Goal: Task Accomplishment & Management: Use online tool/utility

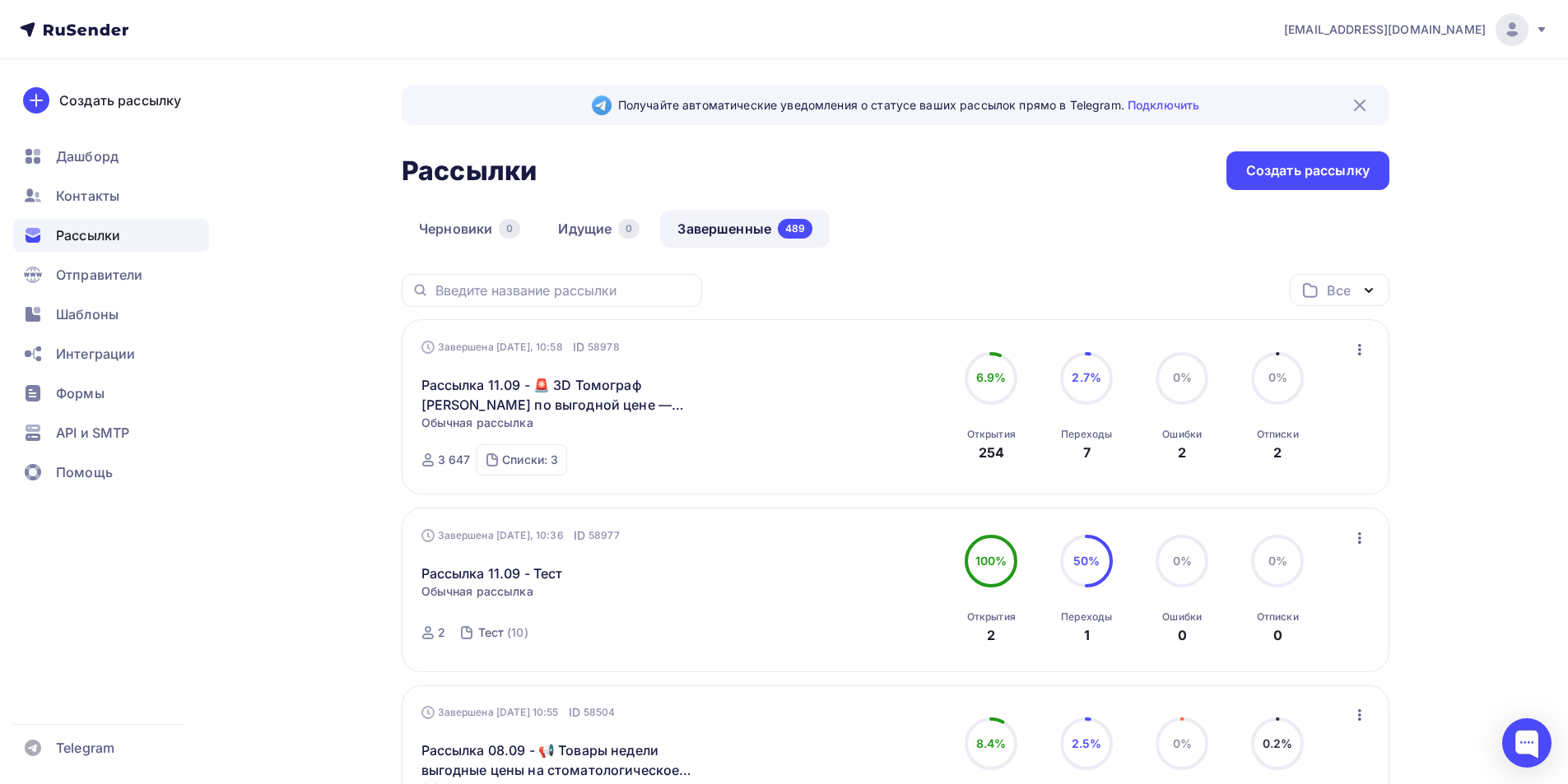
click at [1502, 40] on div at bounding box center [1511, 30] width 33 height 33
drag, startPoint x: 1365, startPoint y: 147, endPoint x: 1338, endPoint y: 200, distance: 59.5
click at [1364, 146] on link "Выйти" at bounding box center [1399, 151] width 276 height 33
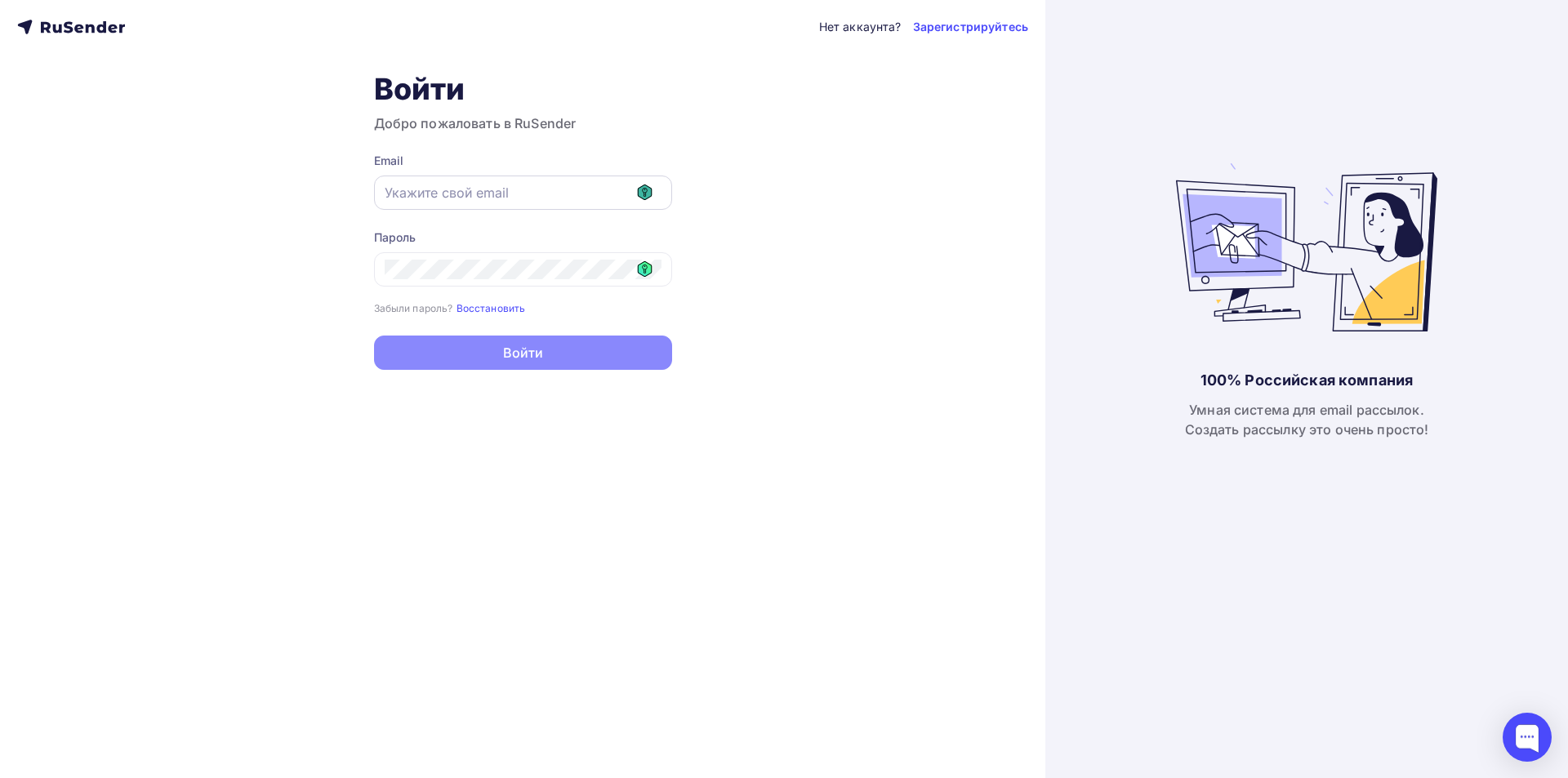
click at [649, 187] on icon at bounding box center [645, 192] width 16 height 16
type input "[EMAIL_ADDRESS][DOMAIN_NAME]"
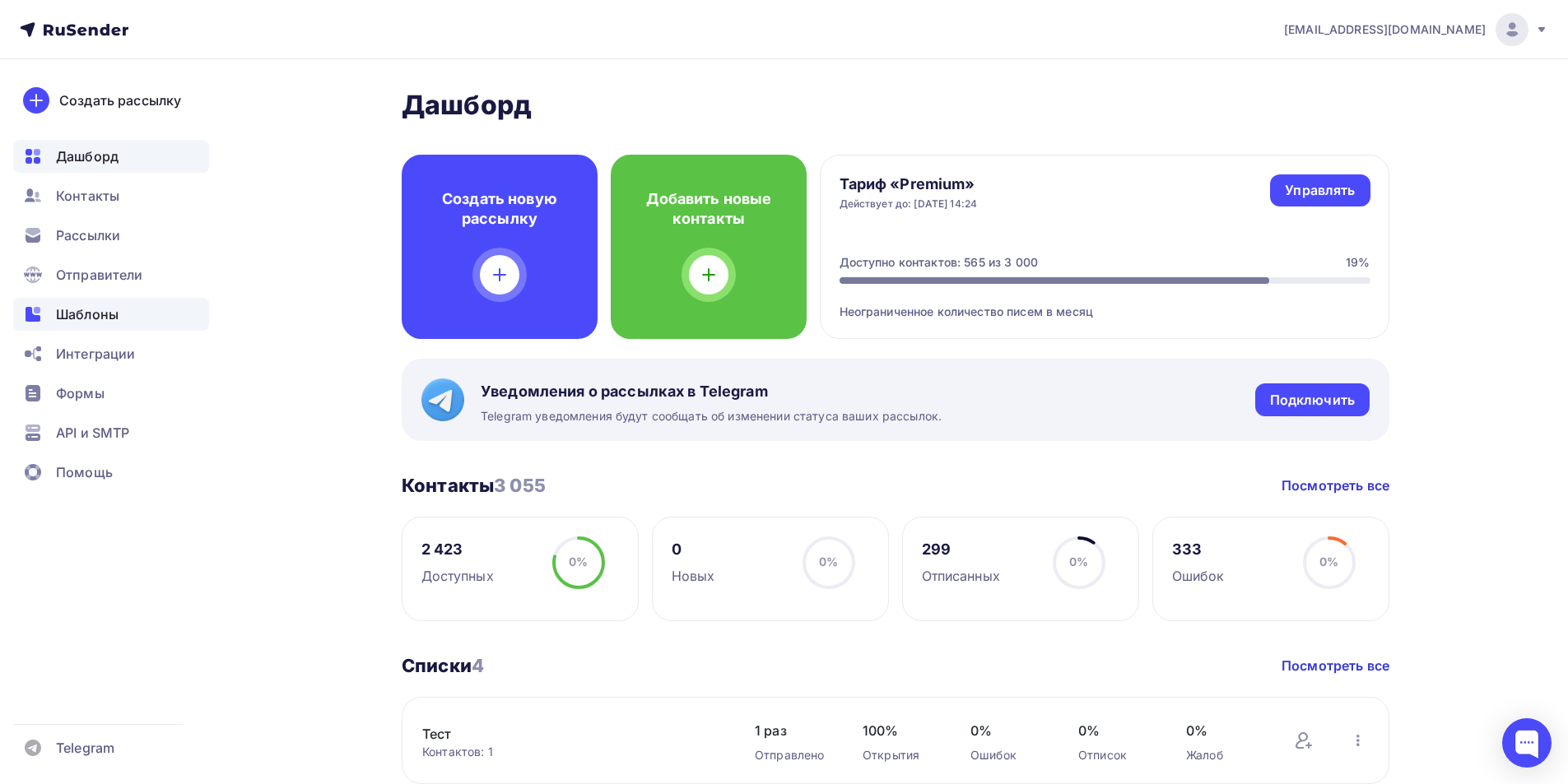
click at [67, 320] on span "Шаблоны" at bounding box center [86, 314] width 62 height 19
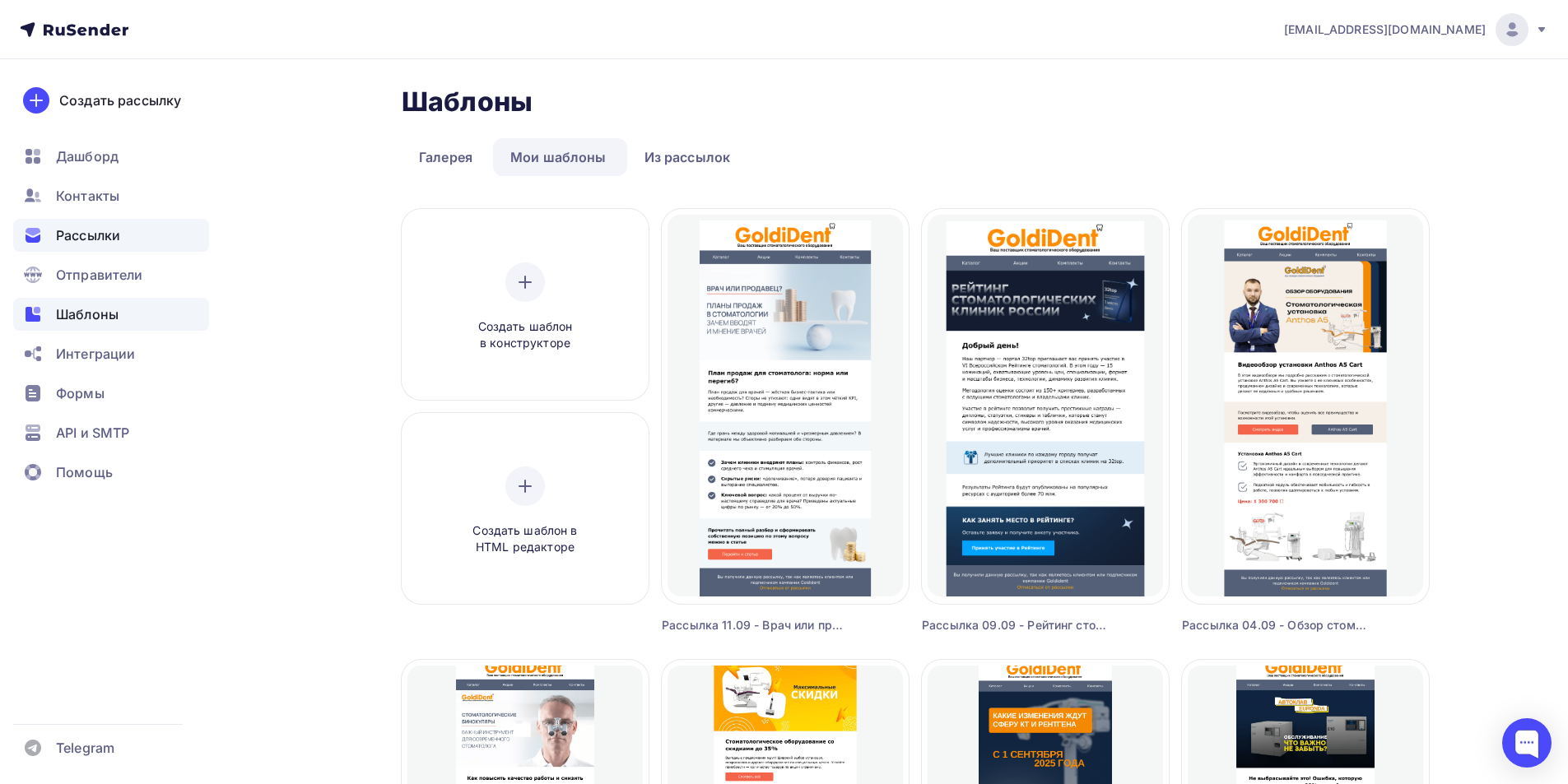
click at [75, 232] on span "Рассылки" at bounding box center [87, 234] width 64 height 19
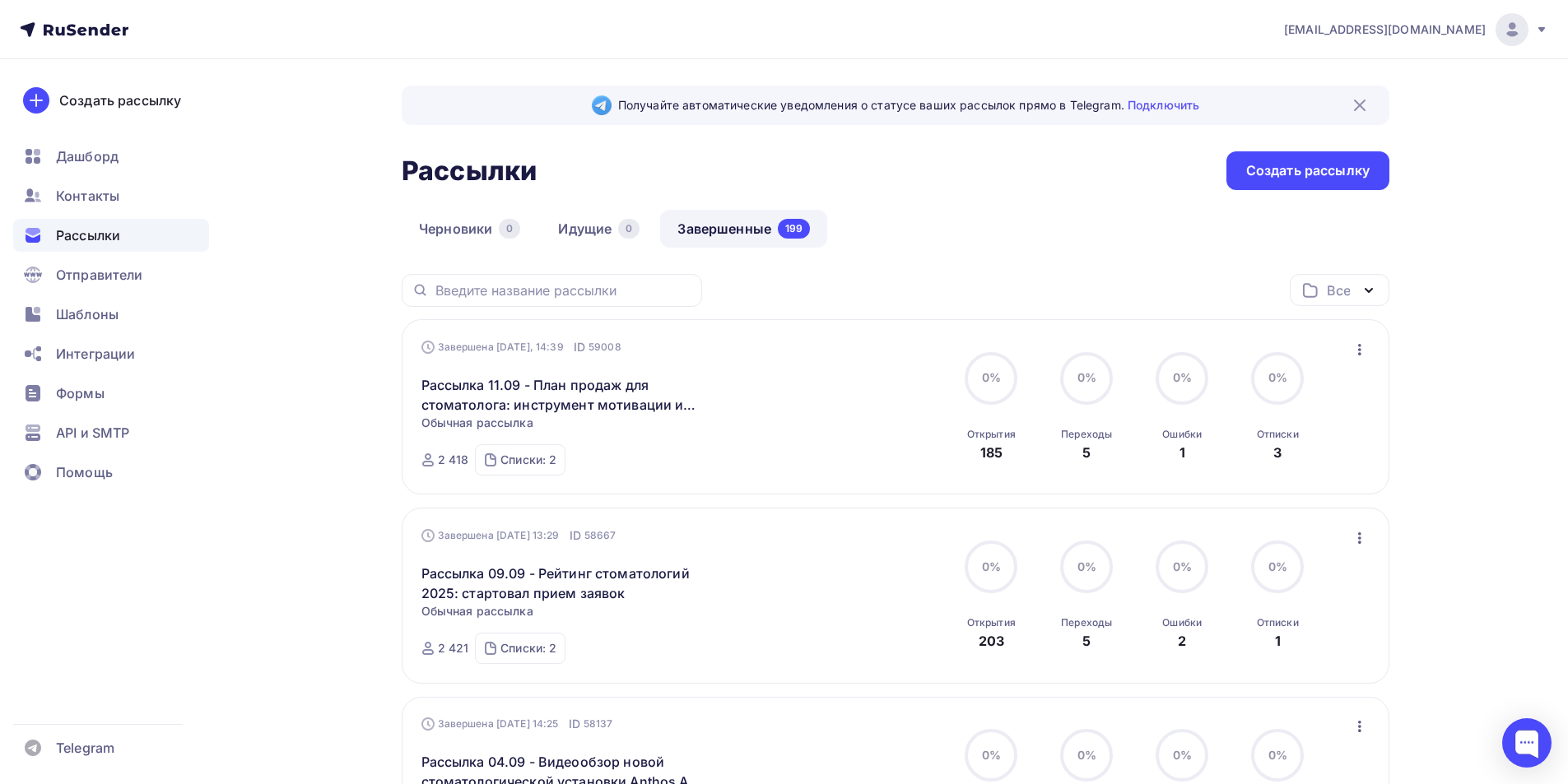
click at [708, 234] on link "Завершенные 199" at bounding box center [743, 228] width 167 height 38
click at [1491, 37] on div "[EMAIL_ADDRESS][DOMAIN_NAME]" at bounding box center [1415, 30] width 264 height 33
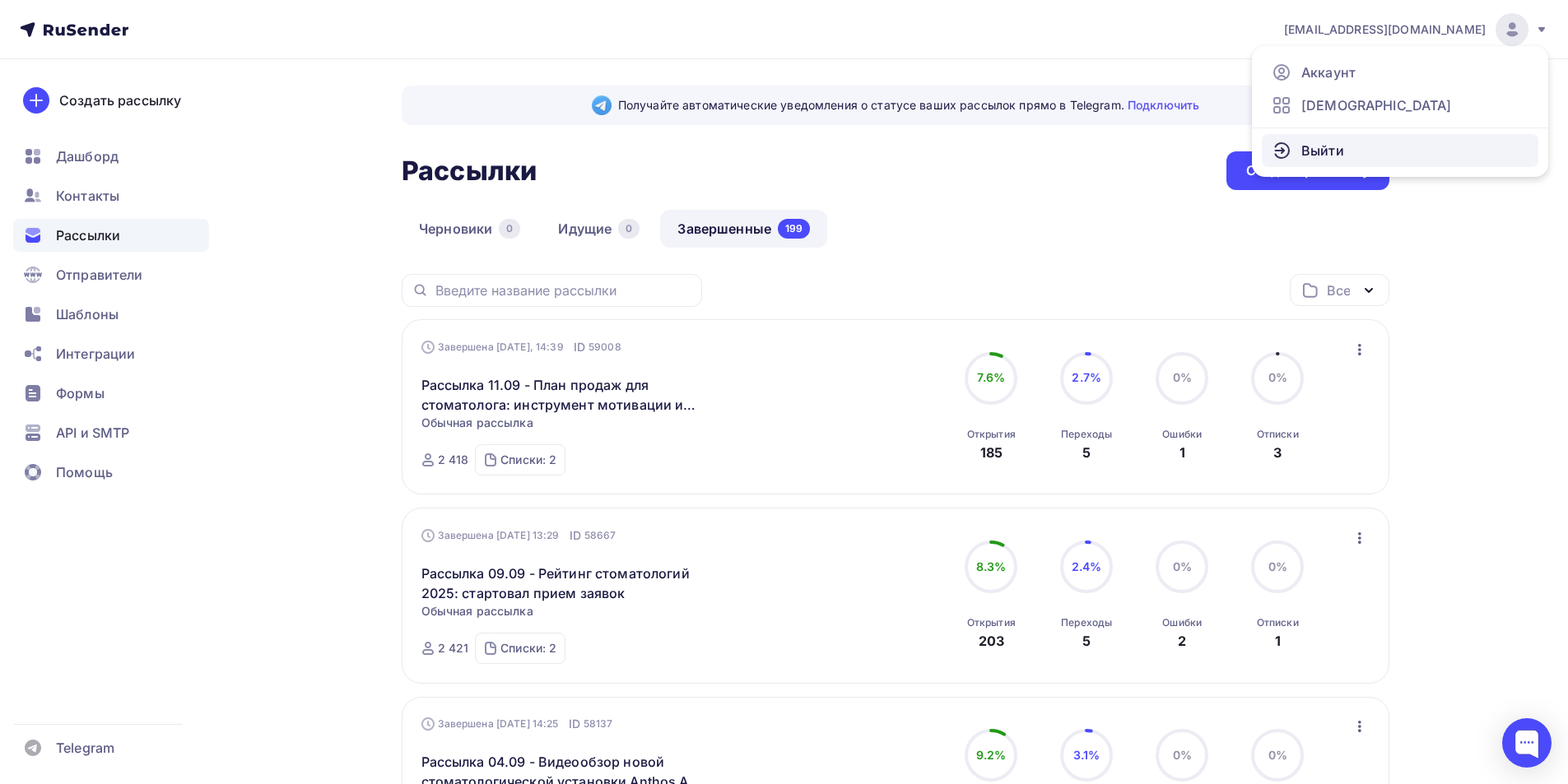
click at [1334, 149] on span "Выйти" at bounding box center [1322, 150] width 43 height 19
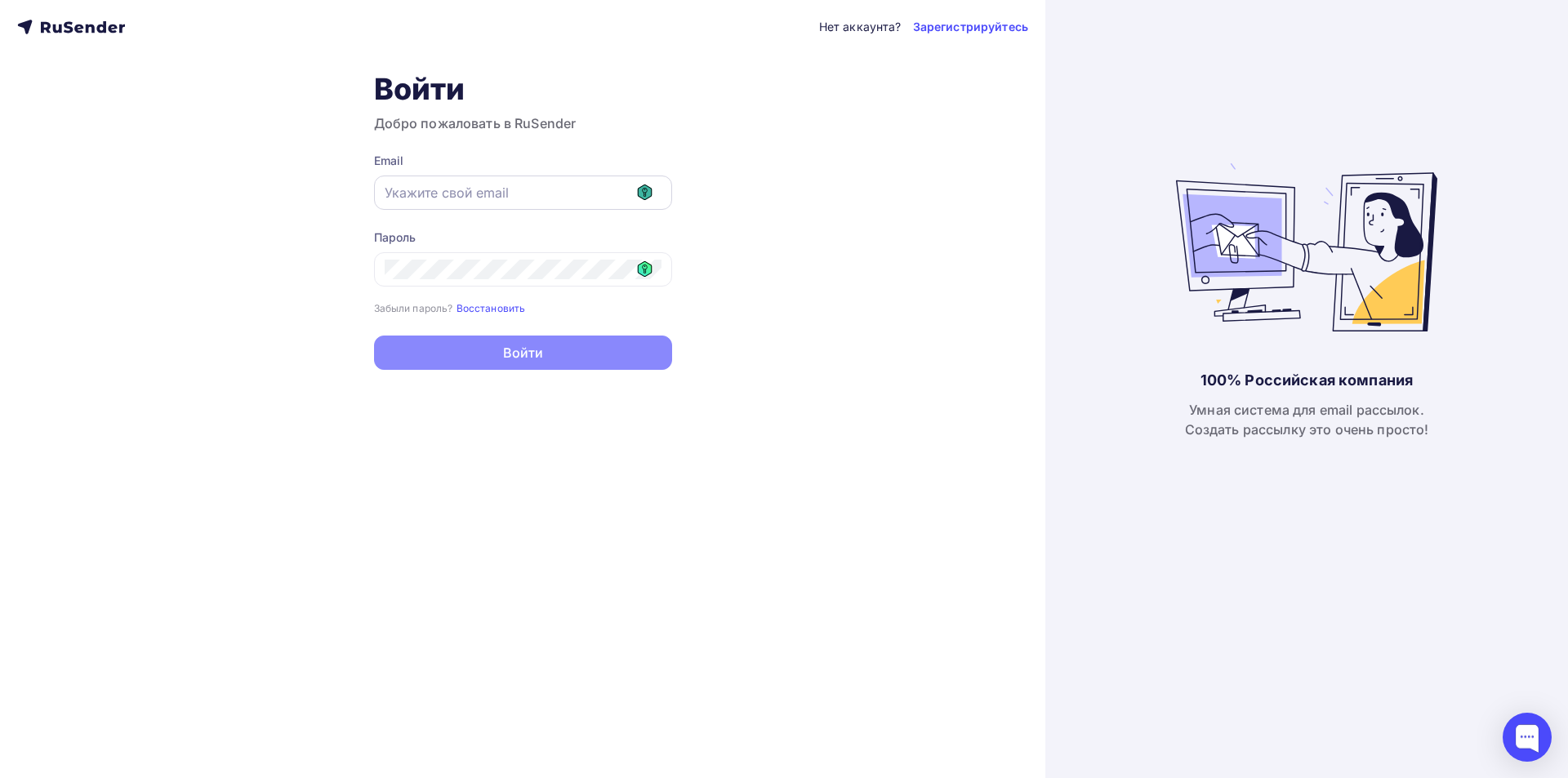
click at [641, 189] on icon at bounding box center [645, 192] width 15 height 16
type input "[EMAIL_ADDRESS][DOMAIN_NAME]"
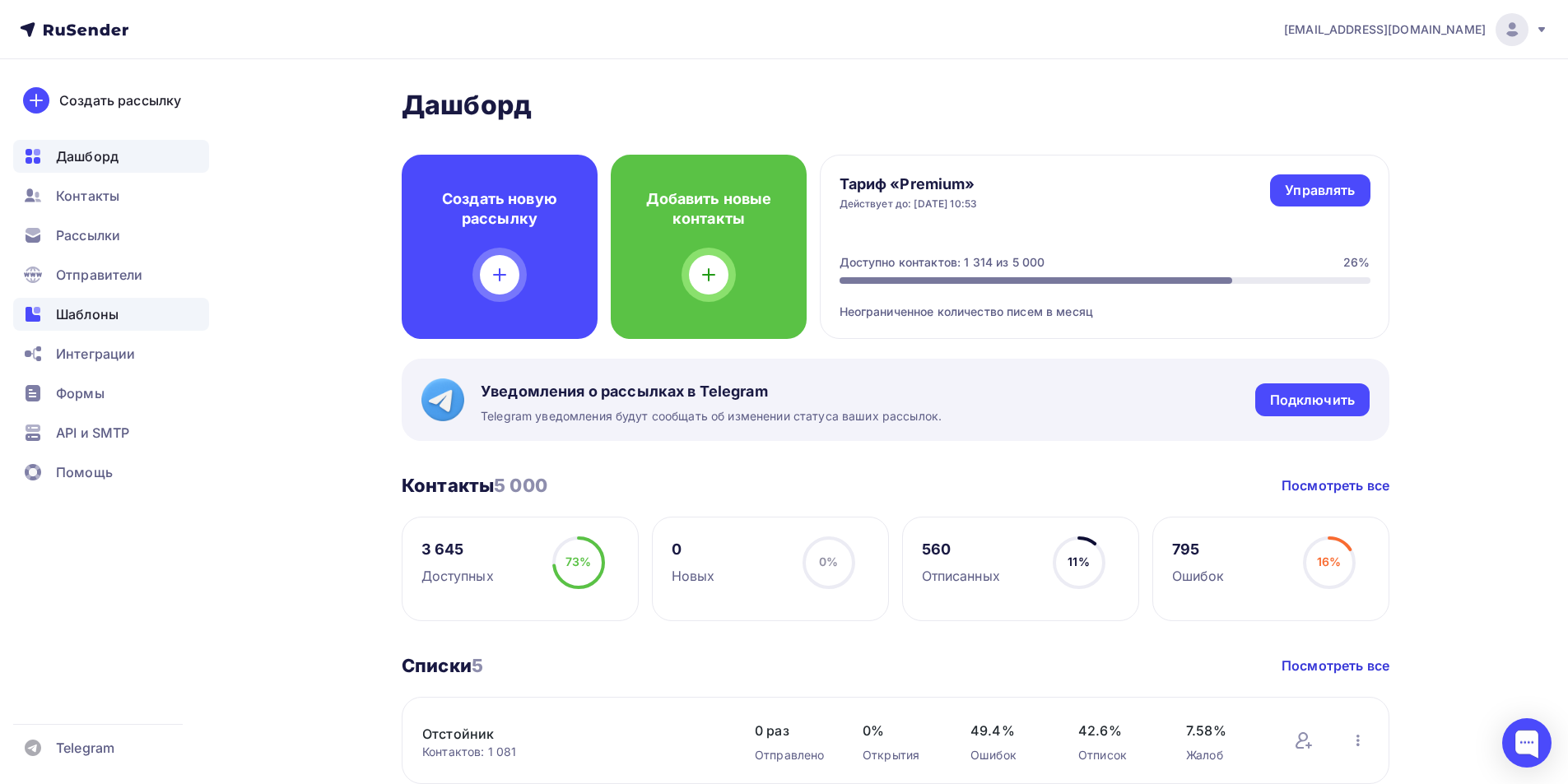
click at [70, 322] on span "Шаблоны" at bounding box center [86, 314] width 62 height 19
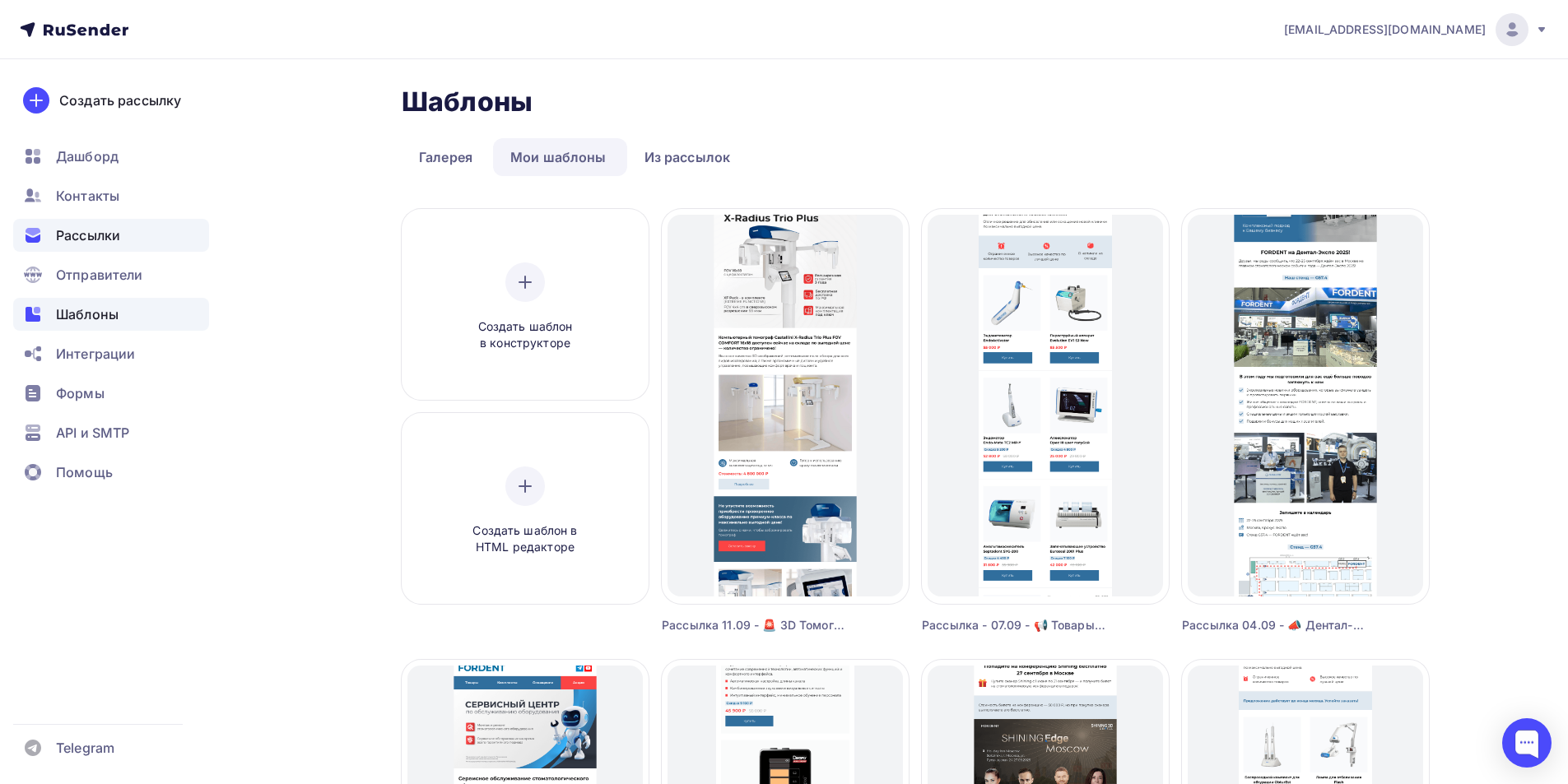
click at [60, 237] on span "Рассылки" at bounding box center [87, 234] width 64 height 19
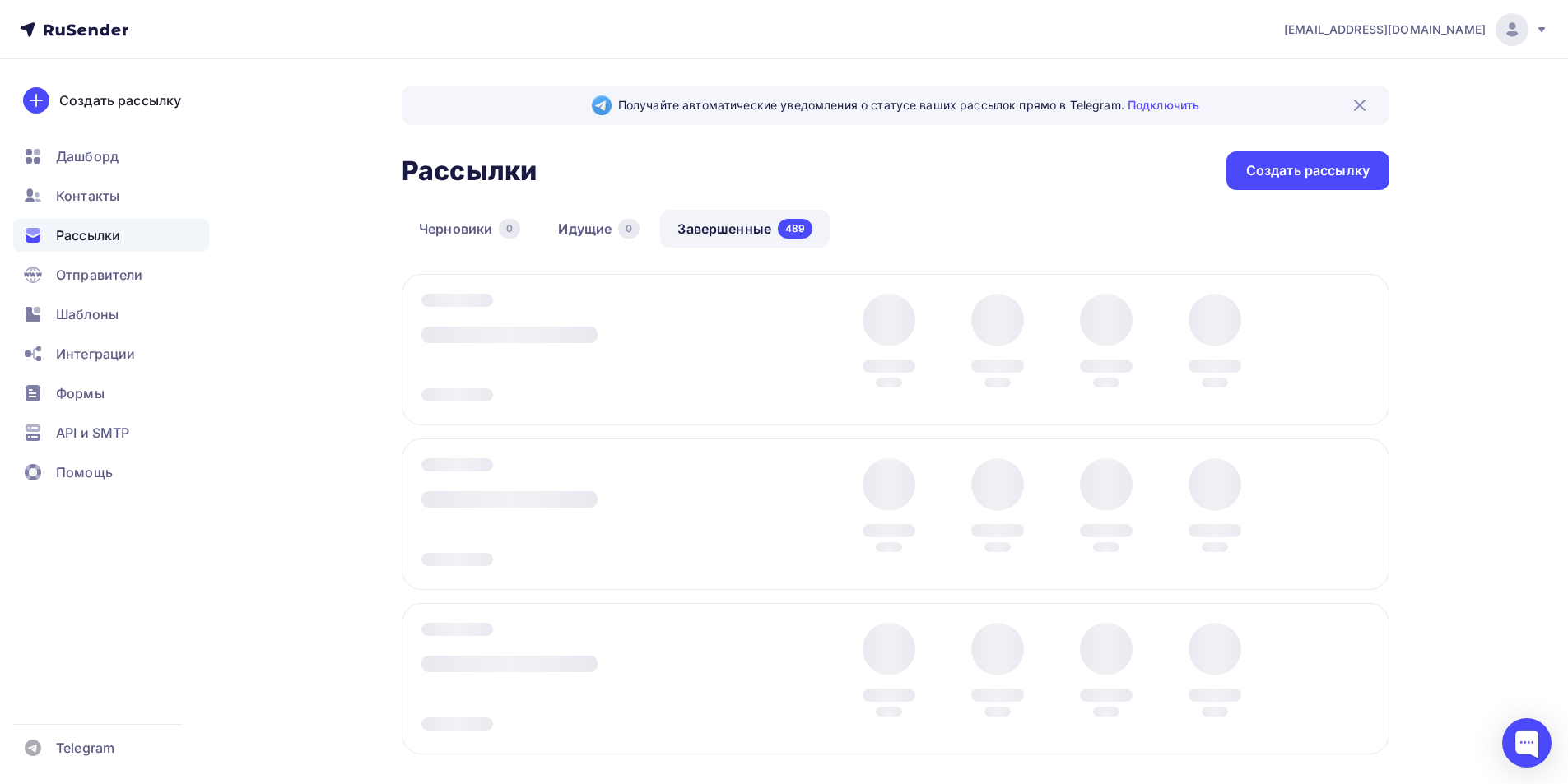
click at [775, 220] on link "Завершенные 489" at bounding box center [744, 228] width 170 height 38
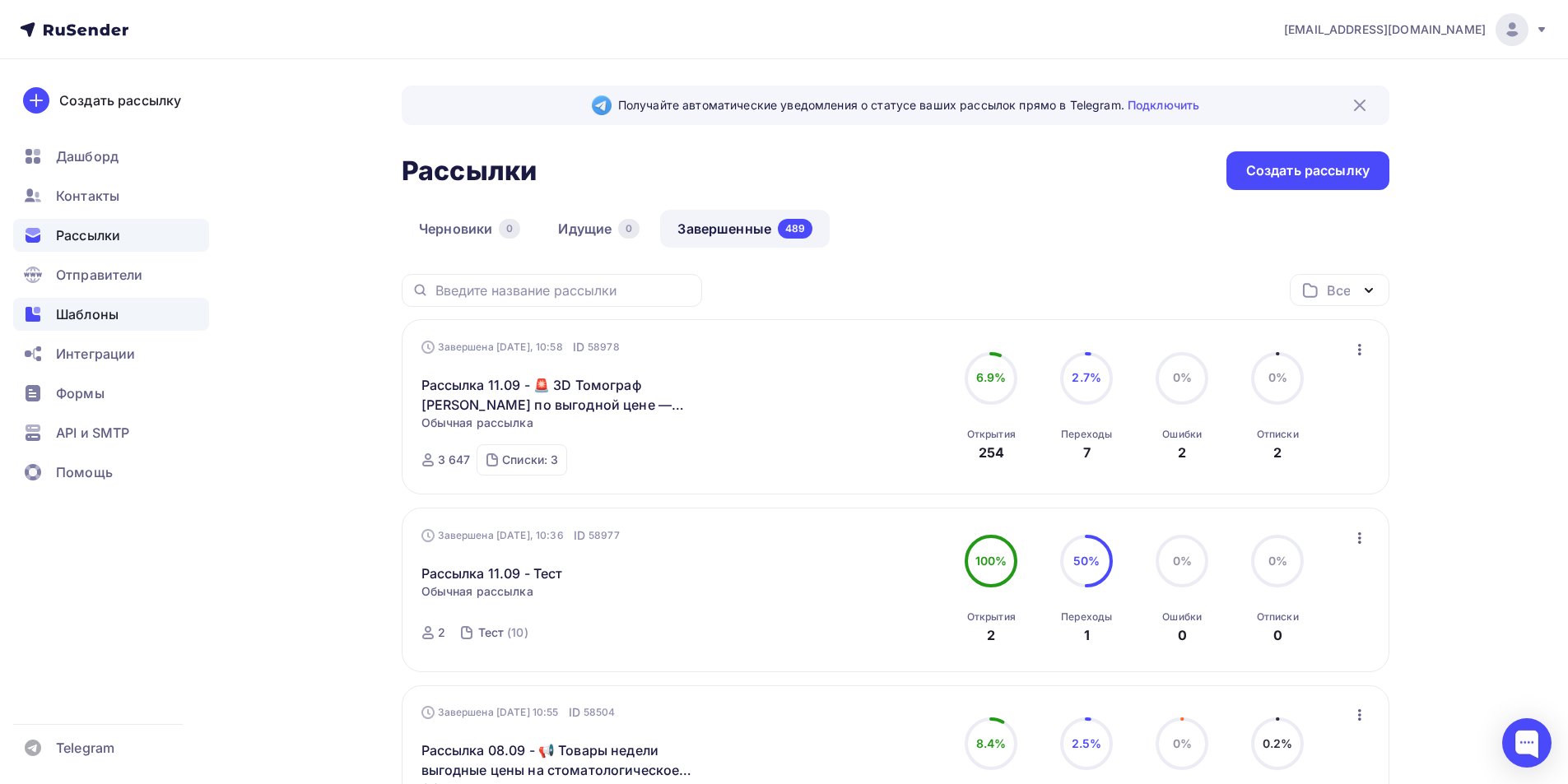
click at [111, 324] on div "Шаблоны" at bounding box center [110, 314] width 196 height 33
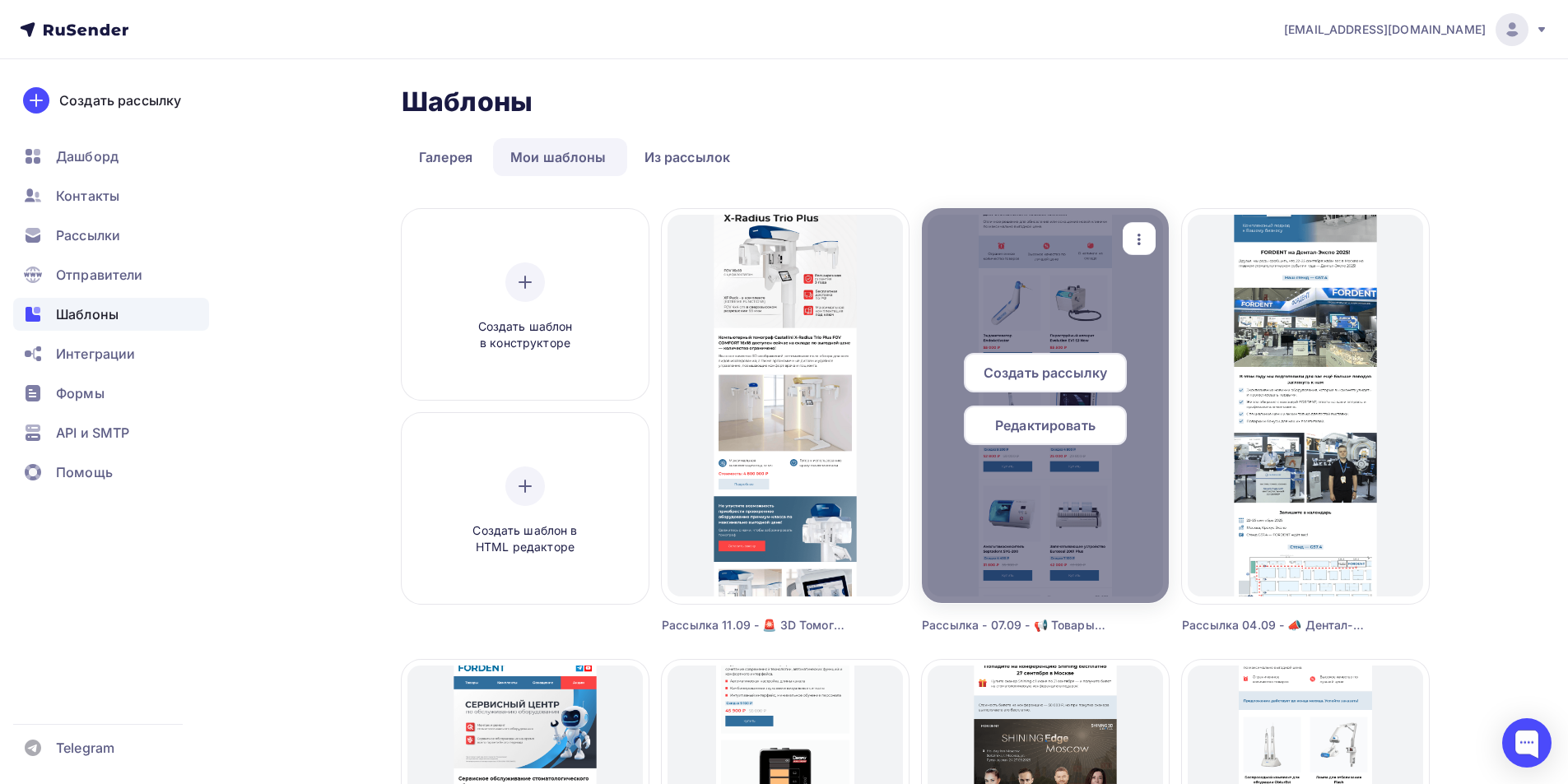
click at [1141, 234] on icon "button" at bounding box center [1138, 239] width 19 height 19
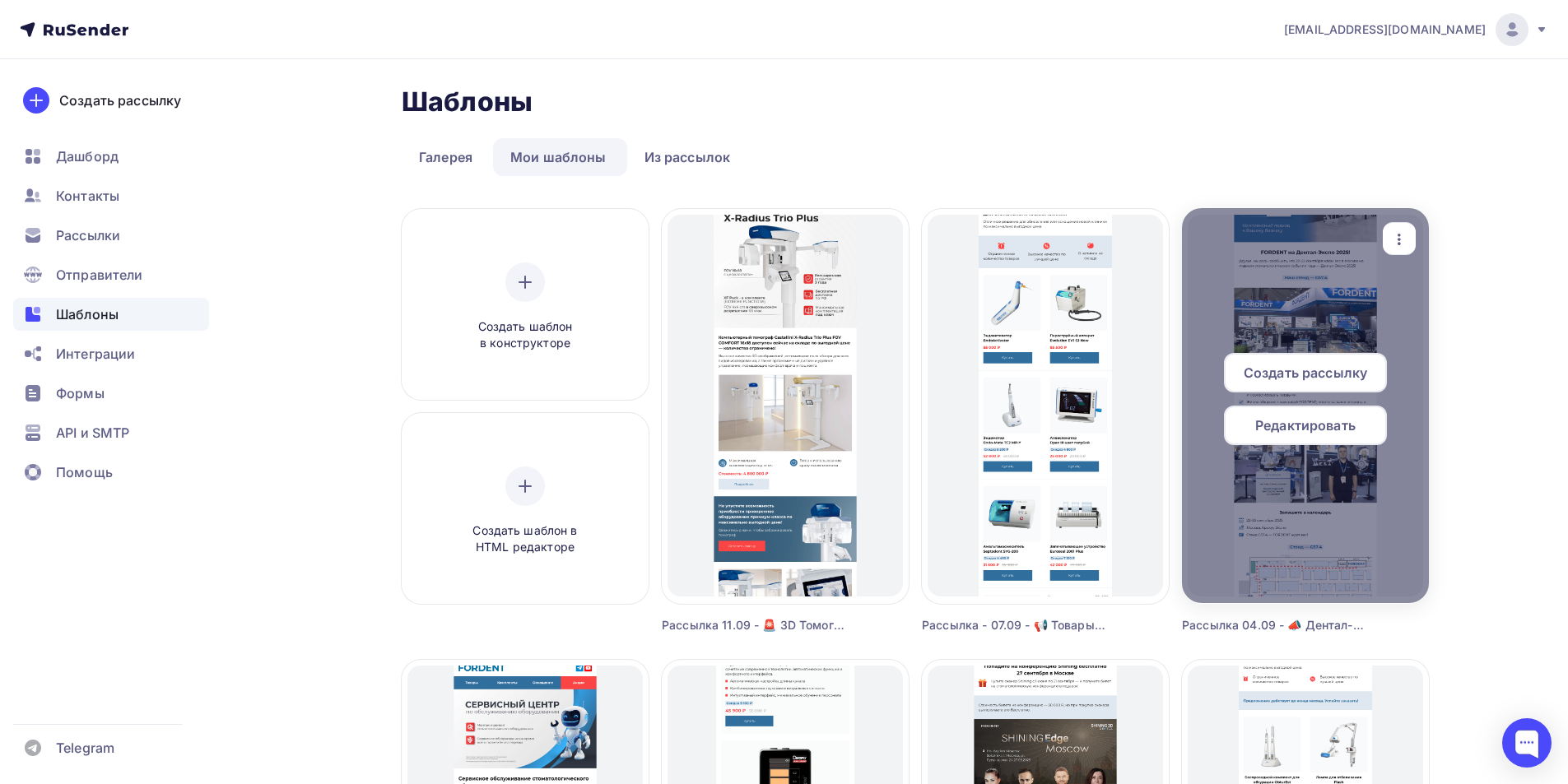
drag, startPoint x: 1192, startPoint y: 348, endPoint x: 1185, endPoint y: 356, distance: 10.6
click at [1191, 348] on div "Копировать" at bounding box center [1212, 344] width 79 height 19
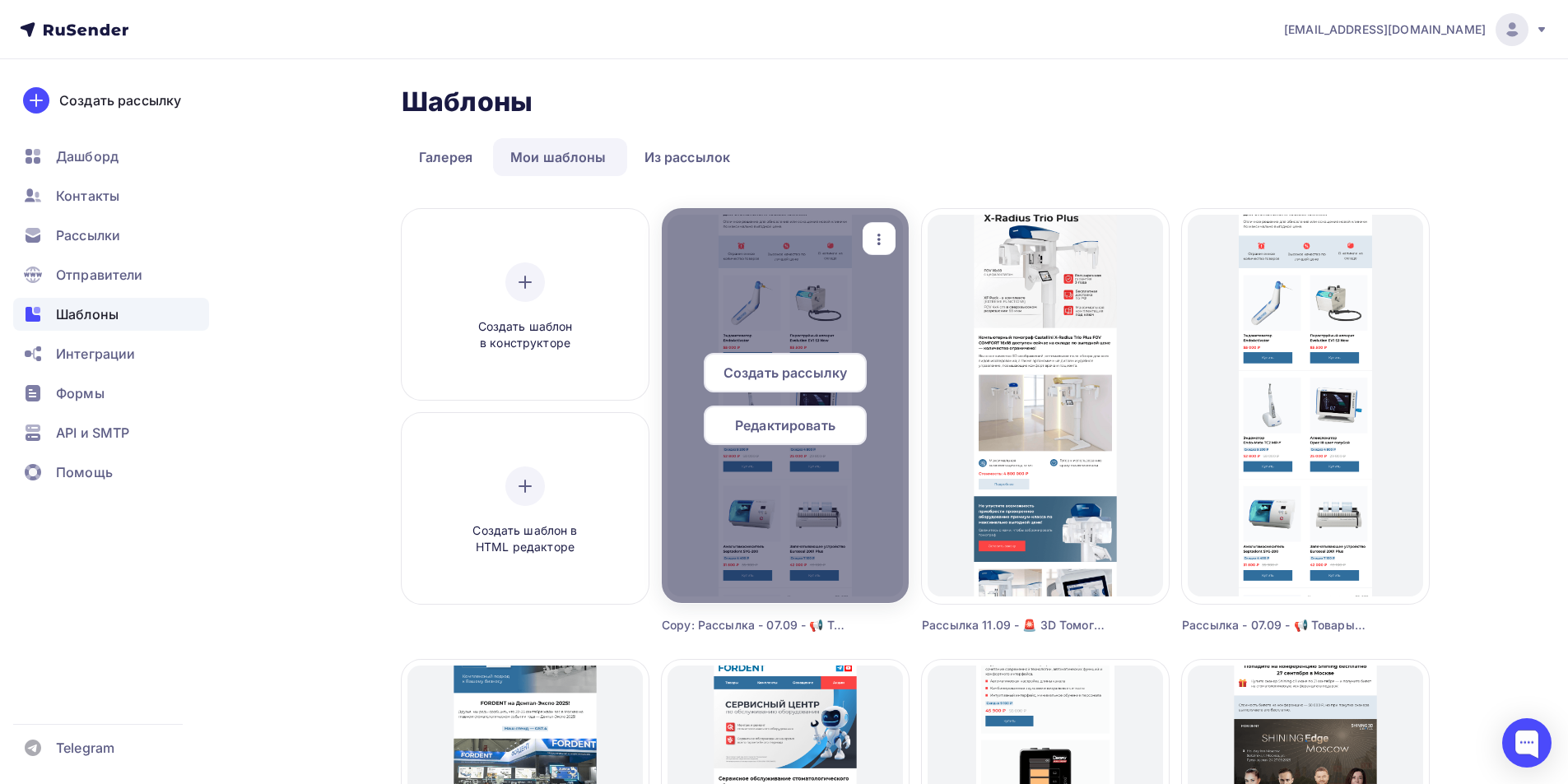
click at [879, 238] on icon "button" at bounding box center [879, 239] width 19 height 19
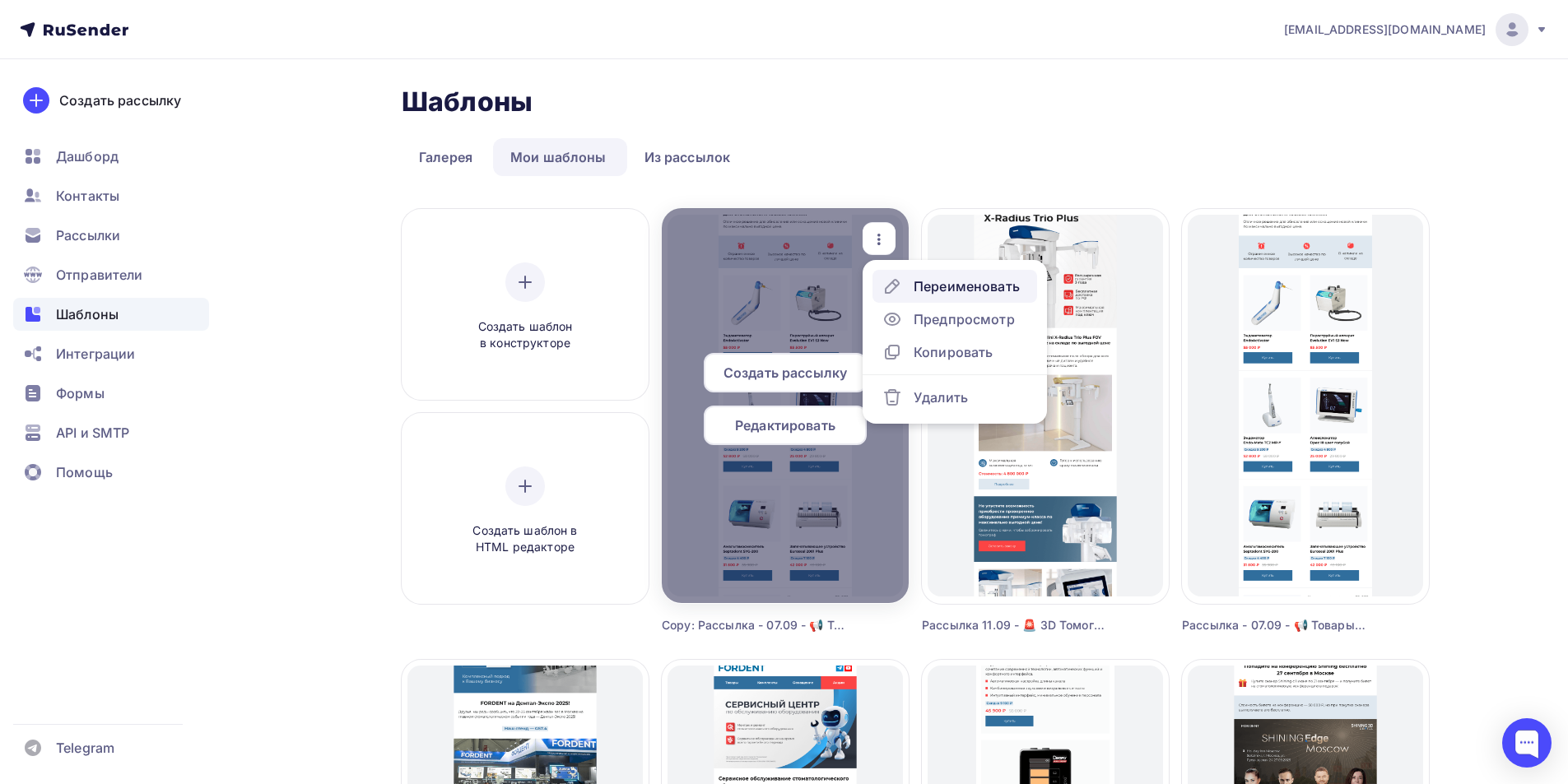
click at [943, 283] on div "Переименовать" at bounding box center [967, 285] width 107 height 19
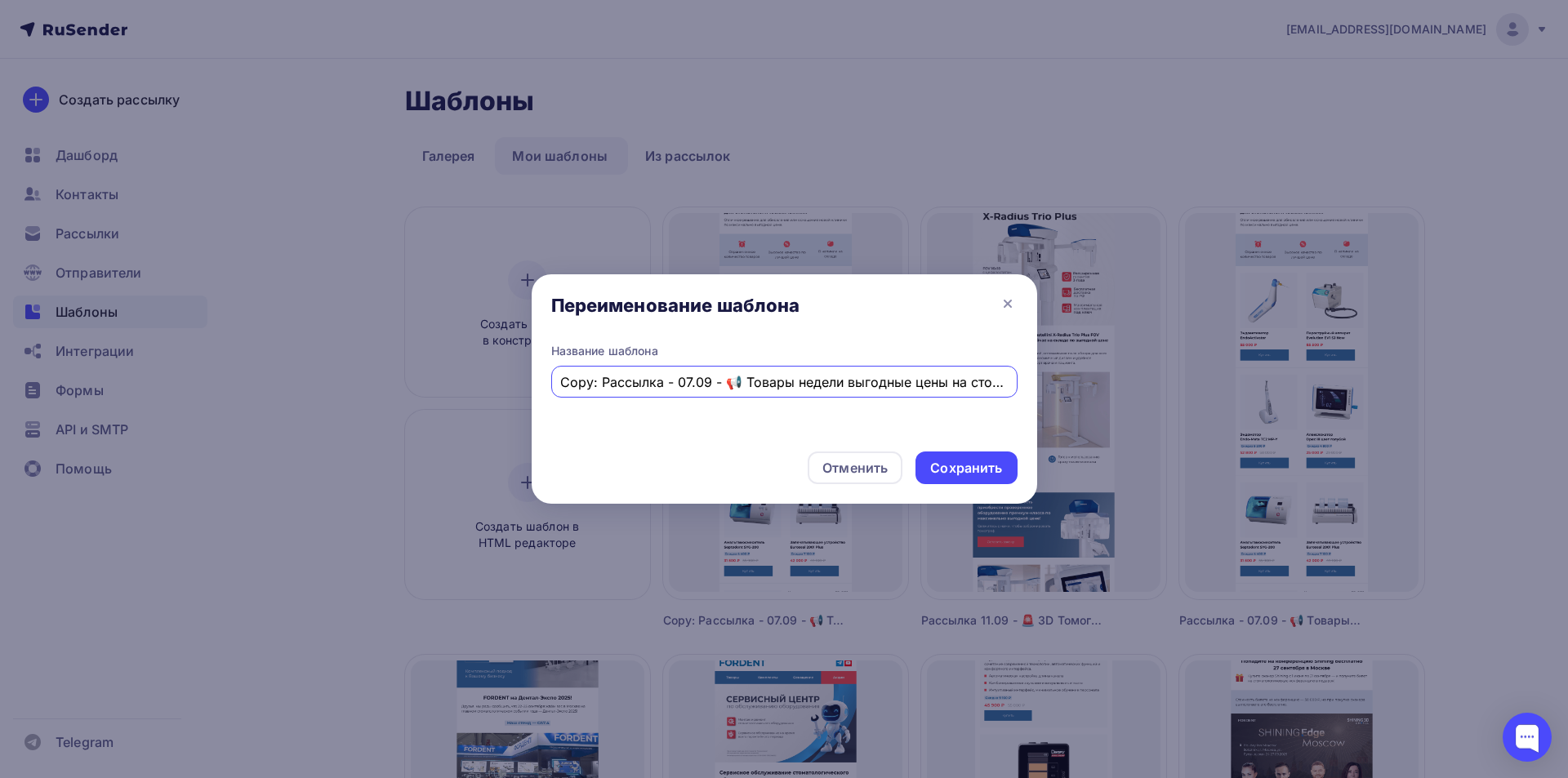
drag, startPoint x: 591, startPoint y: 383, endPoint x: 515, endPoint y: 390, distance: 76.3
click at [515, 390] on div "Переименование шаблона Название шаблона Copy: Рассылка - 07.09 - 📢 Товары недел…" at bounding box center [784, 389] width 1568 height 778
click at [595, 379] on input "Copy: Рассылка - 07.09 - 📢 Товары недели выгодные цены на стоматологическое обо…" at bounding box center [784, 382] width 448 height 19
click at [600, 382] on input "Copy: Рассылка - 07.09 - 📢 Товары недели выгодные цены на стоматологическое обо…" at bounding box center [784, 382] width 448 height 19
drag, startPoint x: 601, startPoint y: 383, endPoint x: 544, endPoint y: 383, distance: 57.0
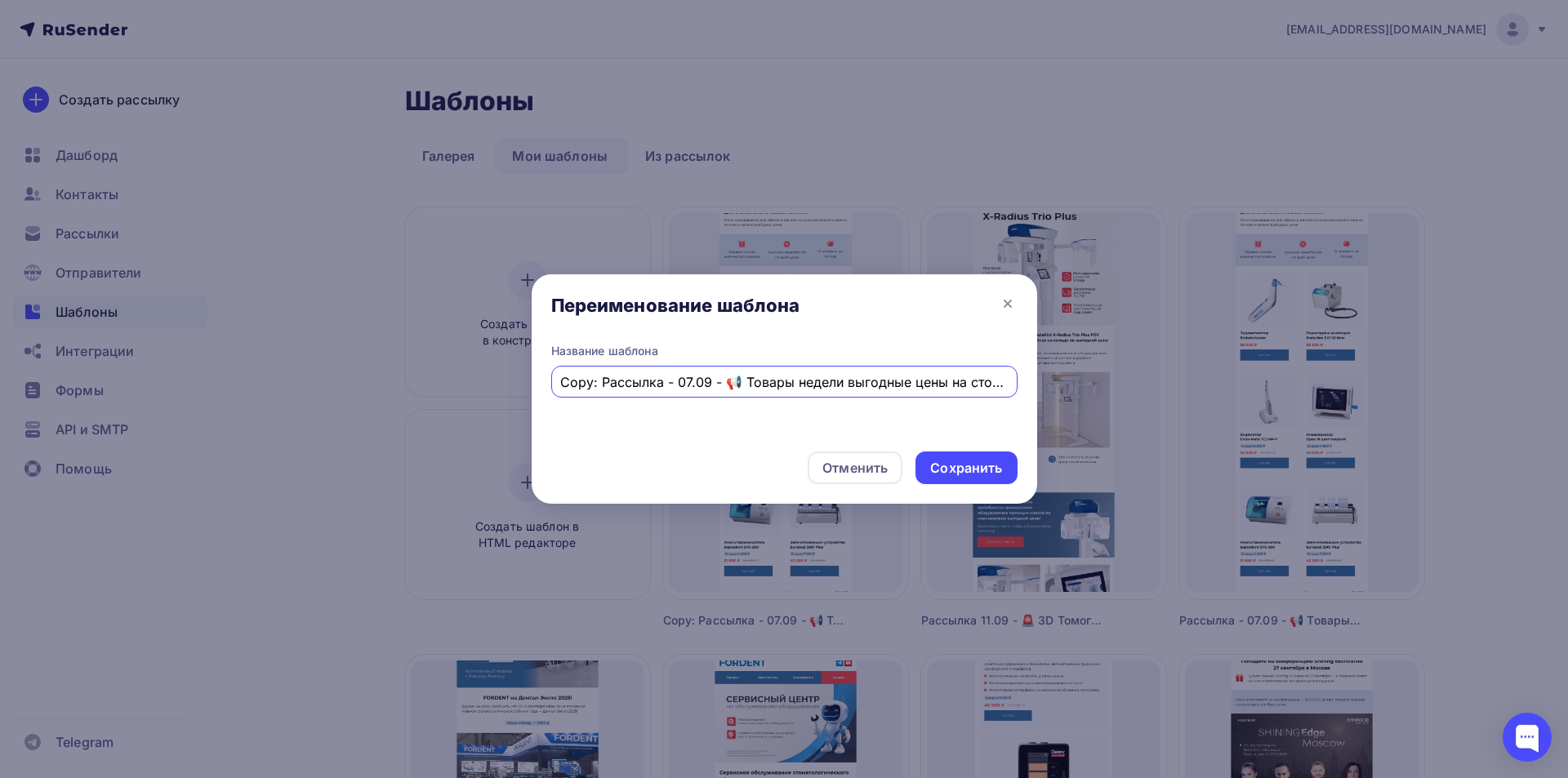
click at [530, 383] on div "Переименование шаблона Название шаблона Copy: Рассылка - 07.09 - 📢 Товары недел…" at bounding box center [784, 389] width 1568 height 778
paste input "Мобильная система седации для вашей клиники СЕДАРТ ЗАКС"
type input "Рассылка 15.09 - 😴 Мобильная система седации для вашей клиники СЕДАРТ ЗАКС"
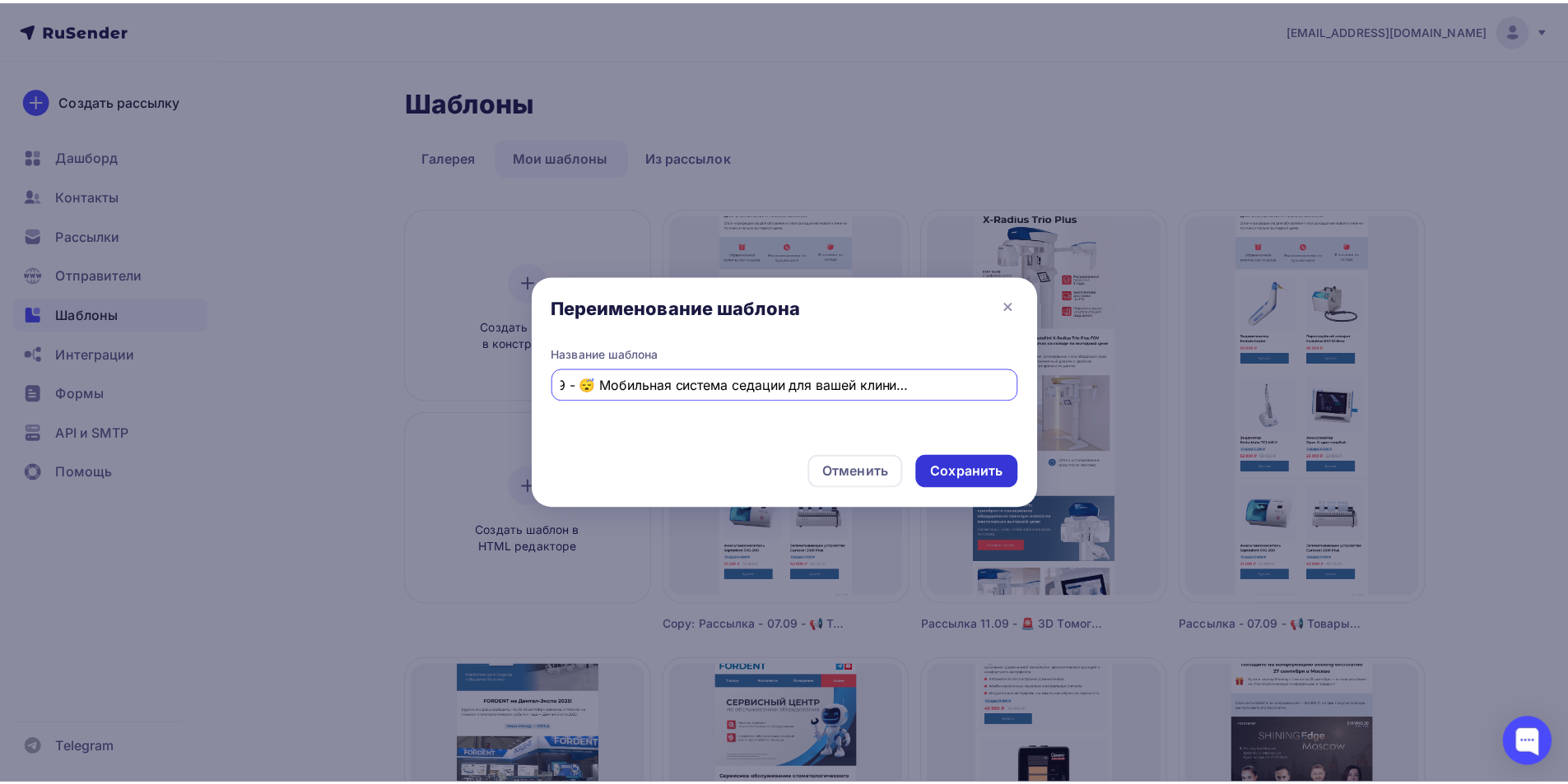
scroll to position [0, 0]
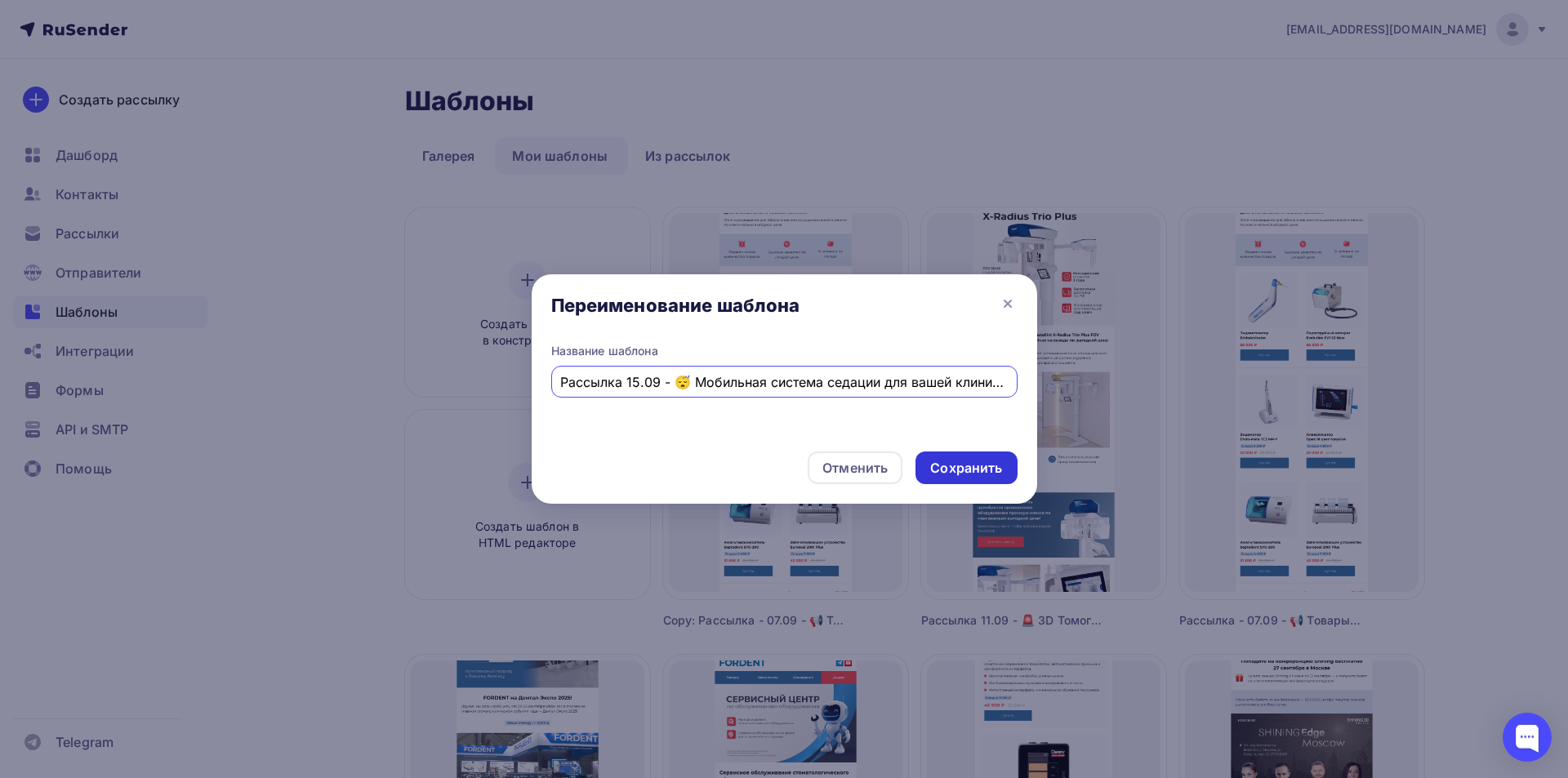
click at [977, 470] on div "Сохранить" at bounding box center [966, 468] width 72 height 18
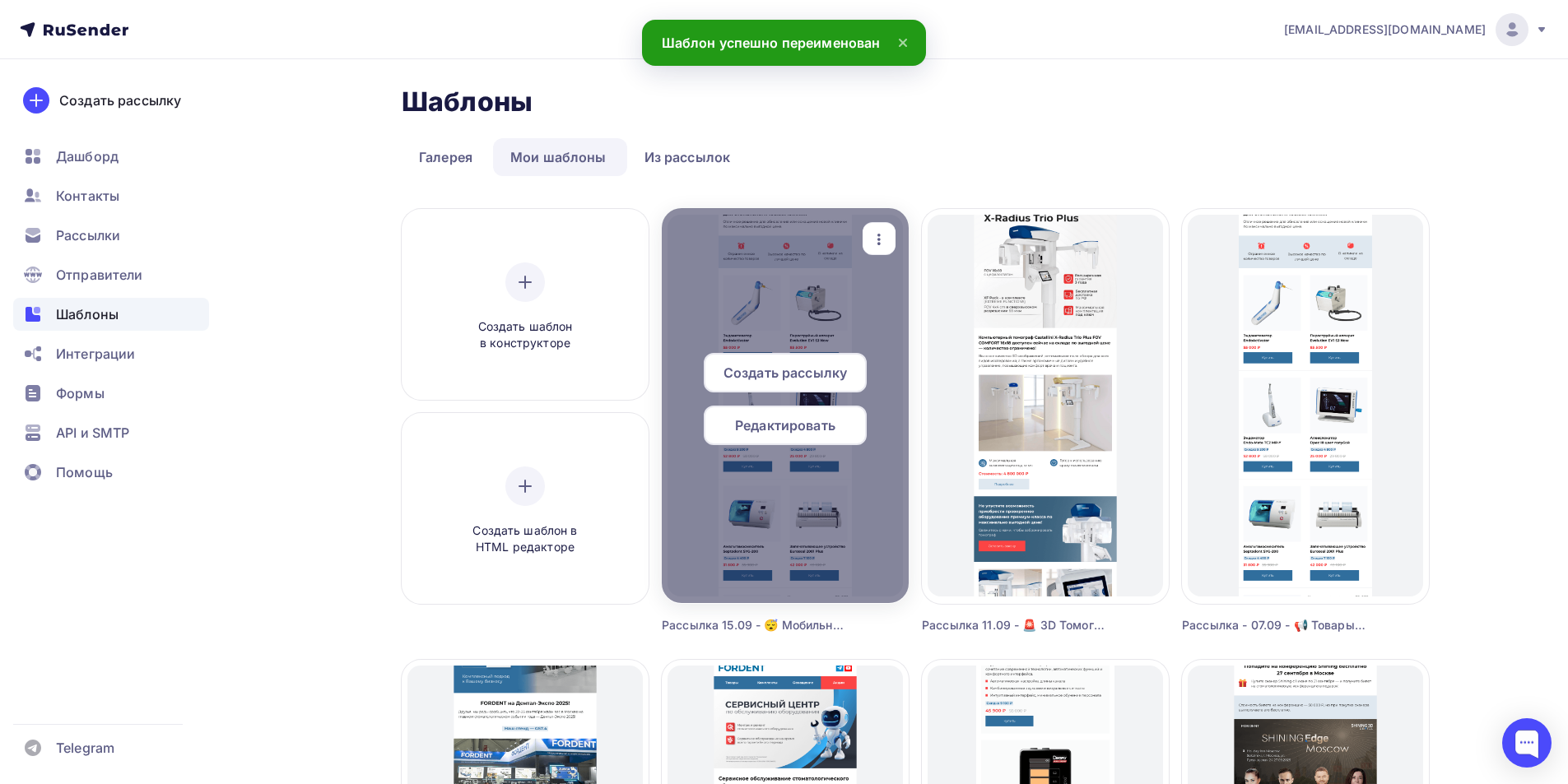
click at [828, 421] on span "Редактировать" at bounding box center [785, 424] width 100 height 19
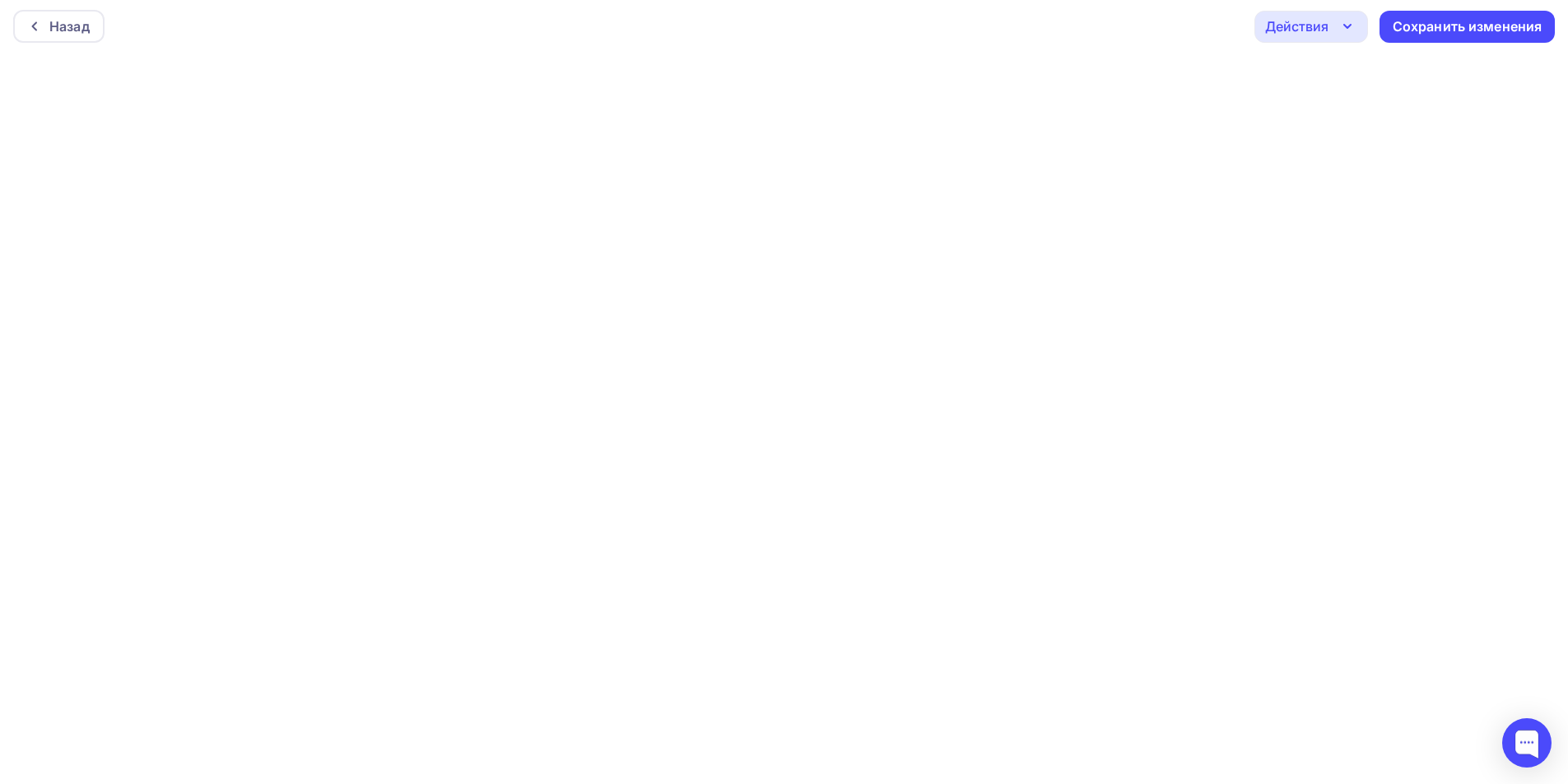
scroll to position [4, 0]
click at [1466, 25] on div "Сохранить изменения" at bounding box center [1467, 26] width 150 height 19
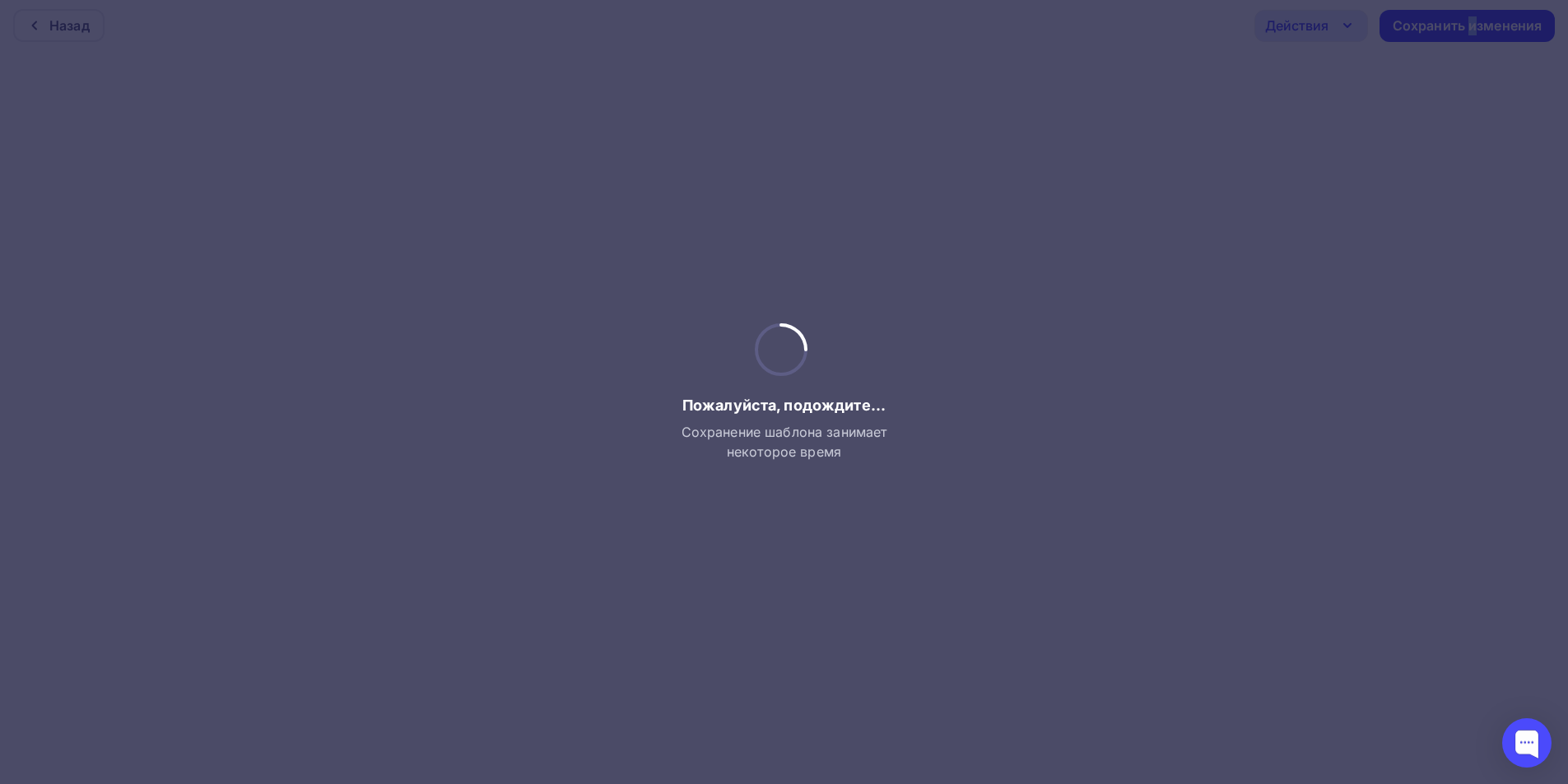
scroll to position [0, 0]
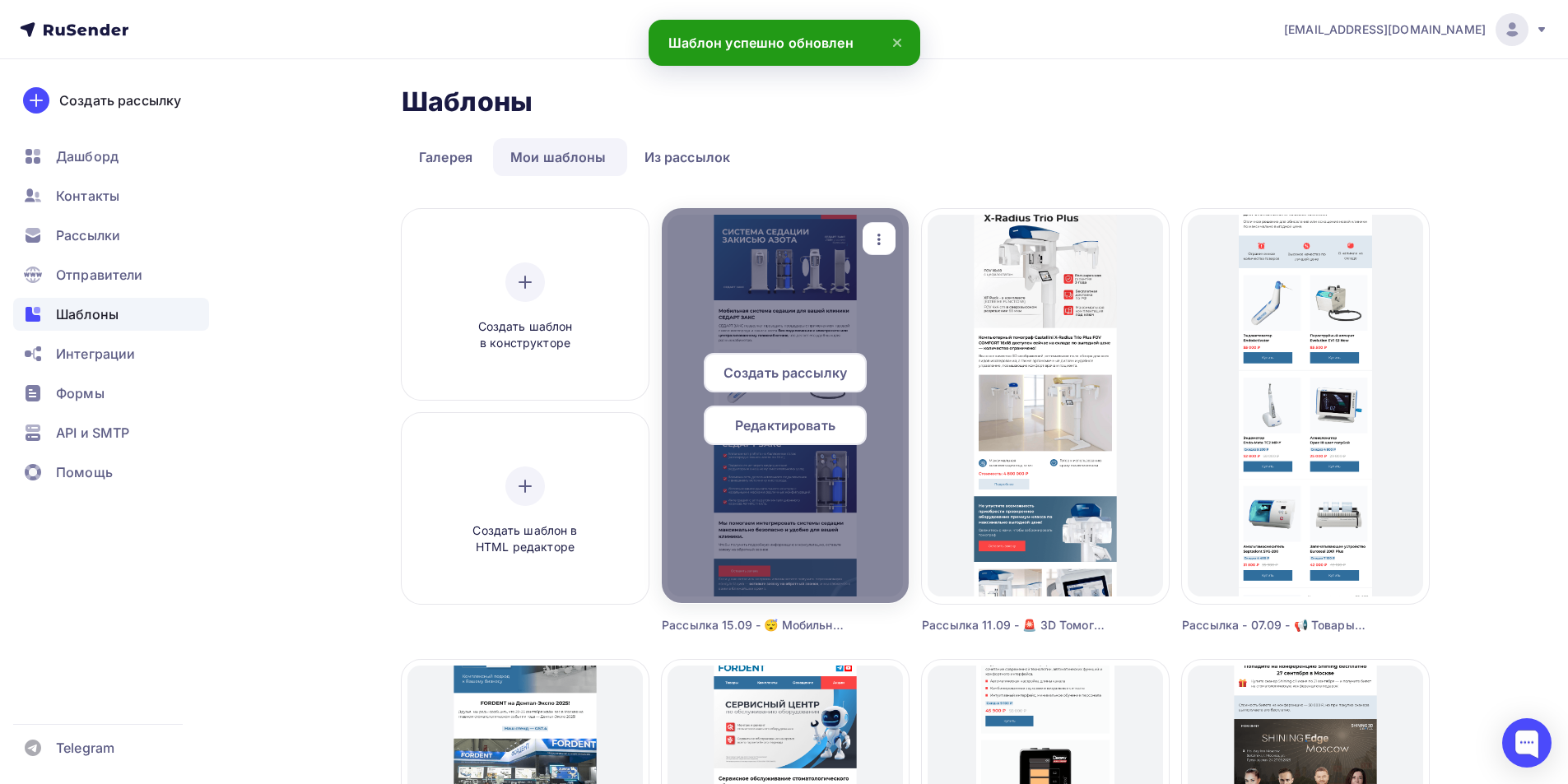
click at [815, 423] on span "Редактировать" at bounding box center [785, 424] width 100 height 19
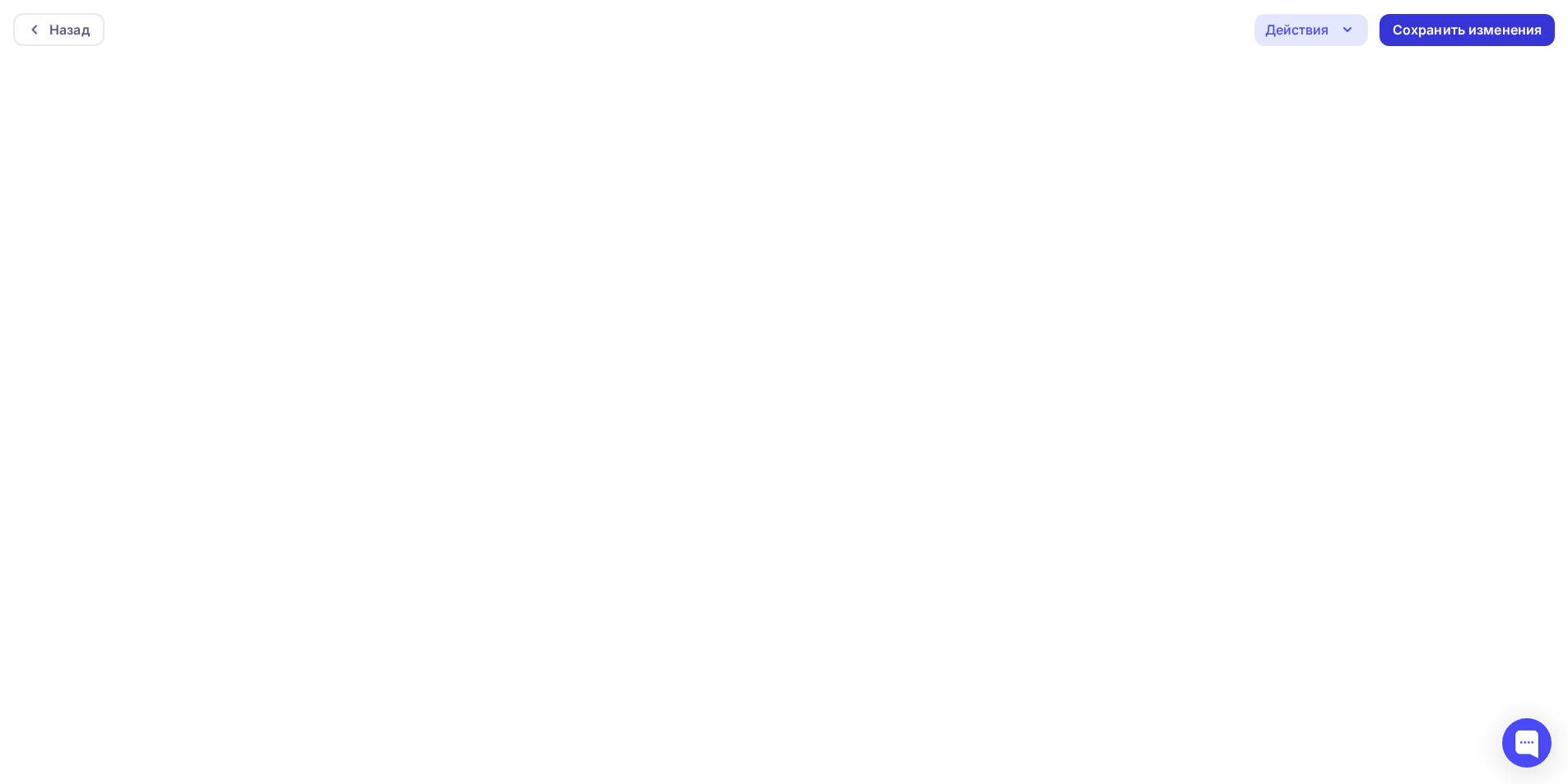
click at [1411, 28] on div "Сохранить изменения" at bounding box center [1467, 30] width 150 height 19
